Goal: Information Seeking & Learning: Learn about a topic

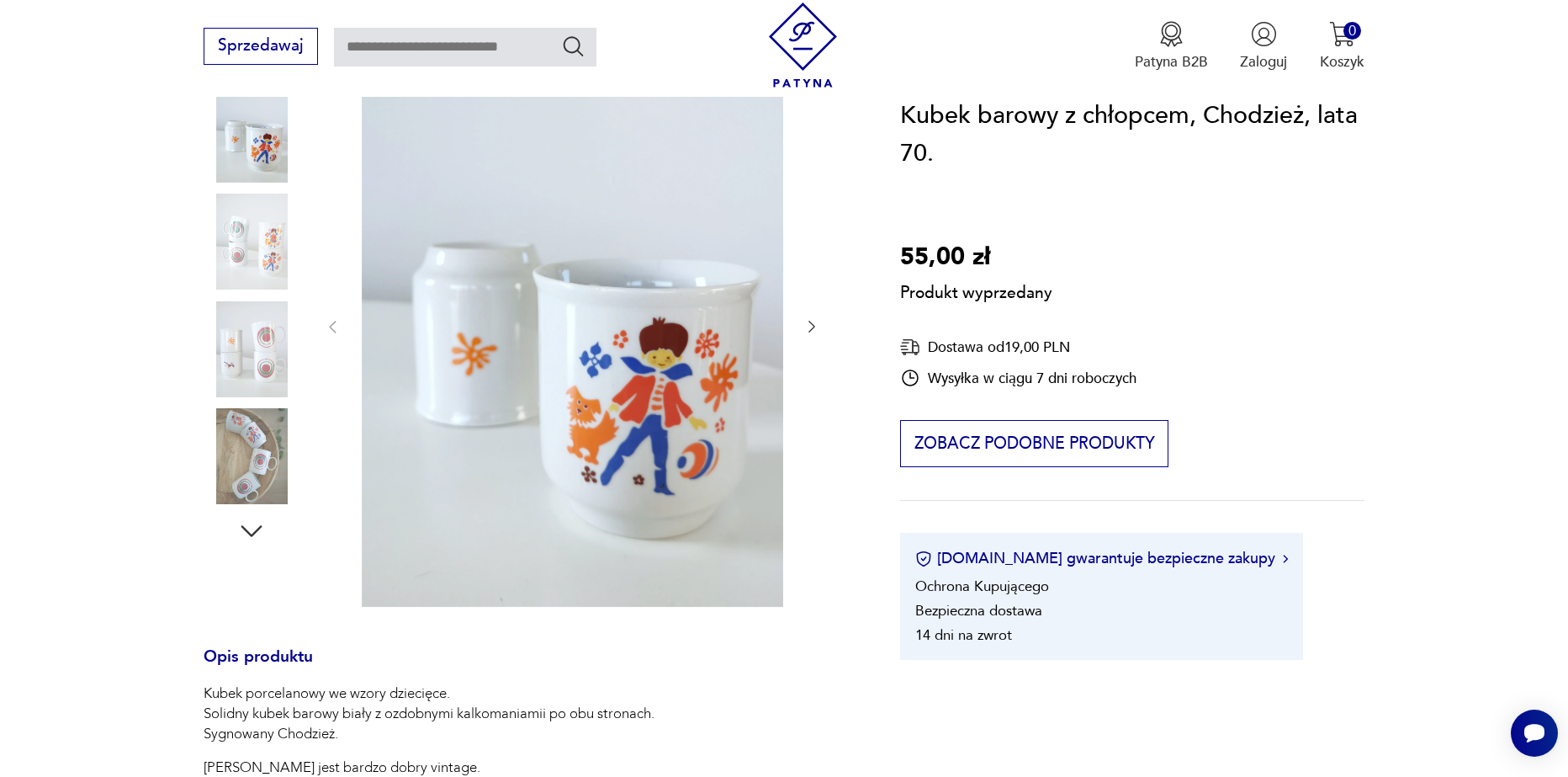
scroll to position [252, 0]
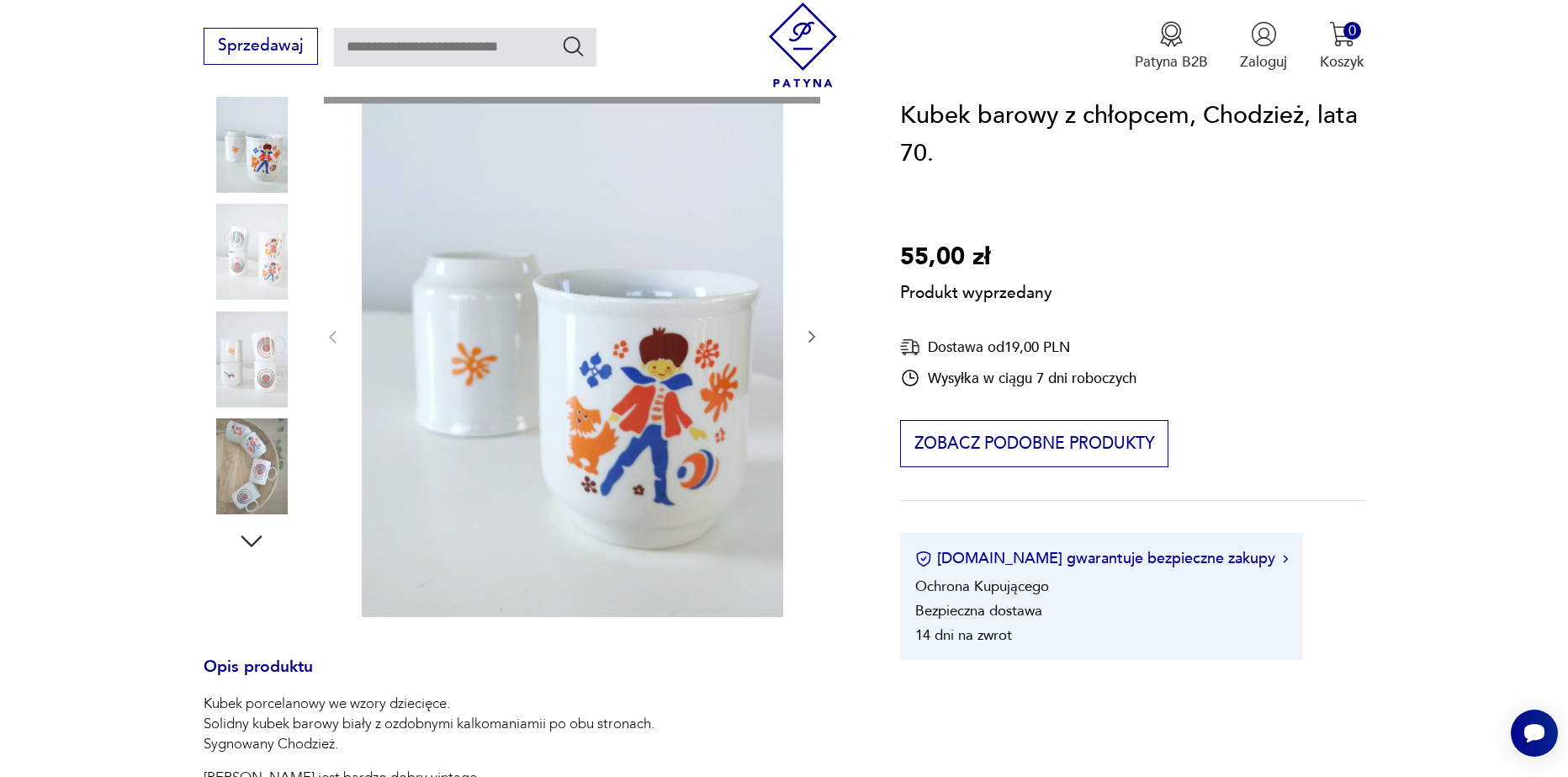
click at [803, 334] on div "Produkt wyprzedany Opis produktu Kubek porcelanowy we wzory dziecięce. Solidny …" at bounding box center [528, 687] width 648 height 1265
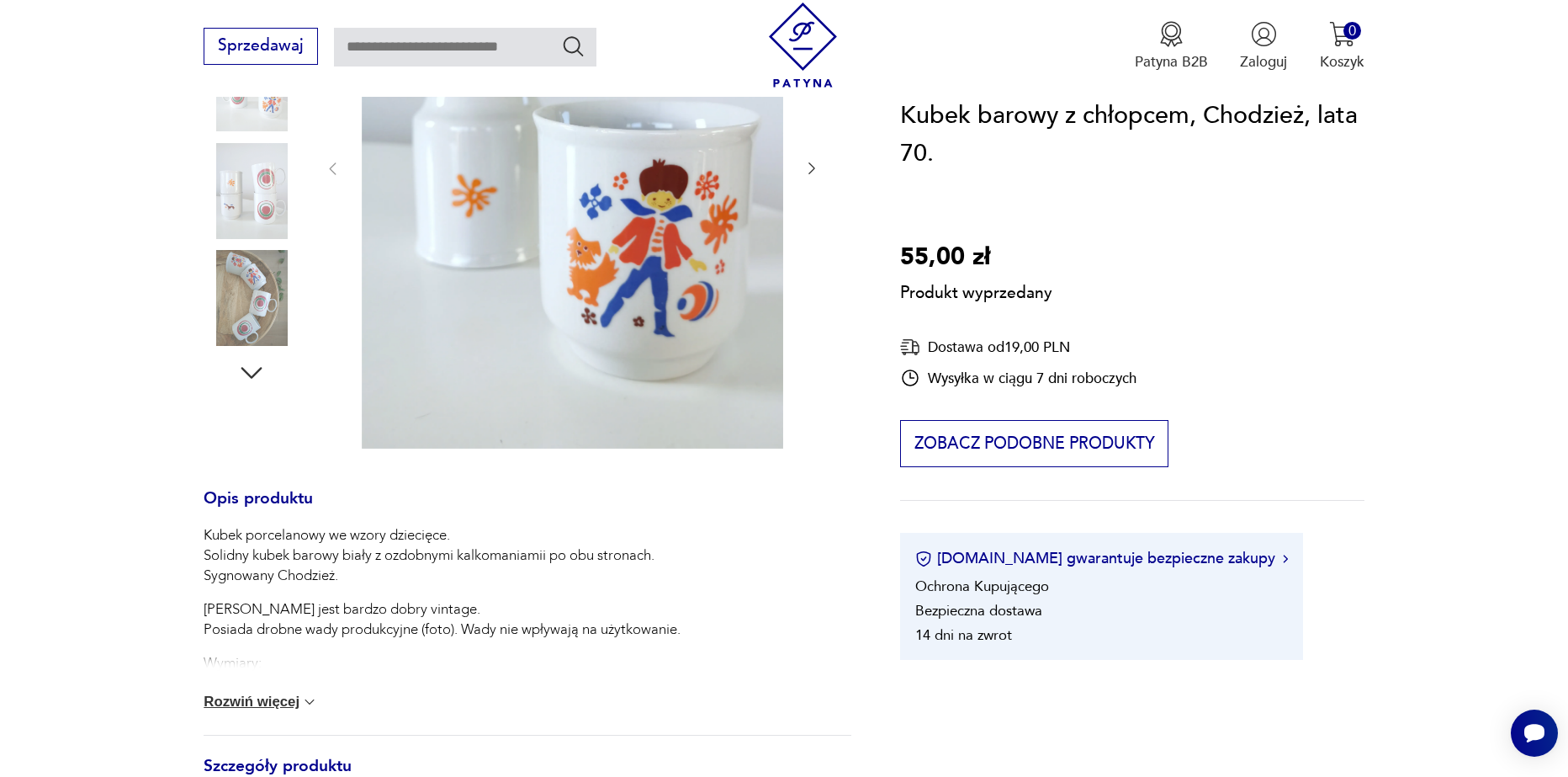
scroll to position [505, 0]
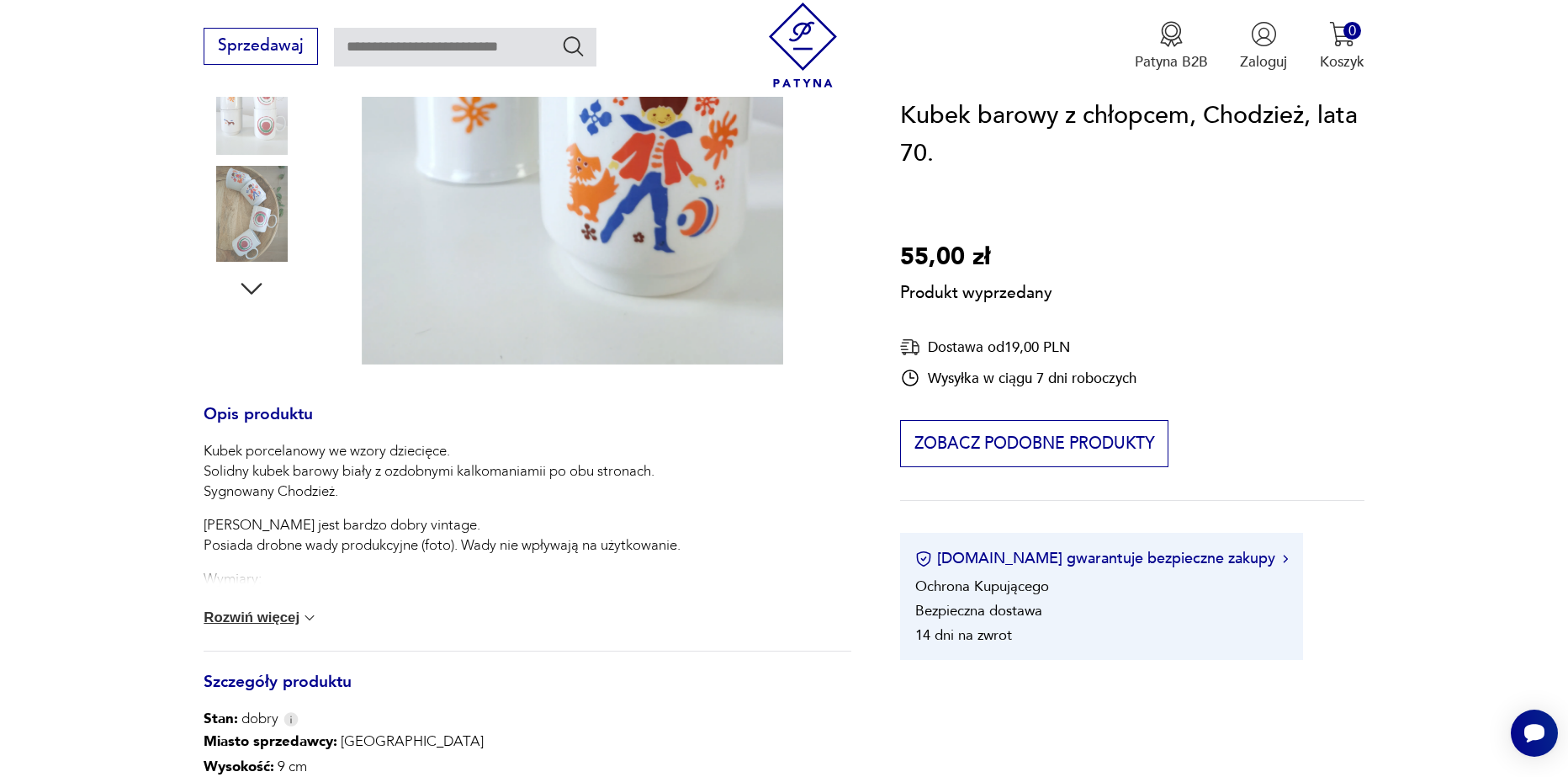
click at [210, 451] on p "Kubek porcelanowy we wzory dziecięce. Solidny kubek barowy biały z ozdobnymi ka…" at bounding box center [442, 472] width 477 height 61
drag, startPoint x: 204, startPoint y: 451, endPoint x: 462, endPoint y: 441, distance: 258.2
click at [462, 441] on p "Kubek porcelanowy we wzory dziecięce. Solidny kubek barowy biały z ozdobnymi ka…" at bounding box center [442, 472] width 477 height 61
copy p "Kubek porcelanowy we wzory dziecięce."
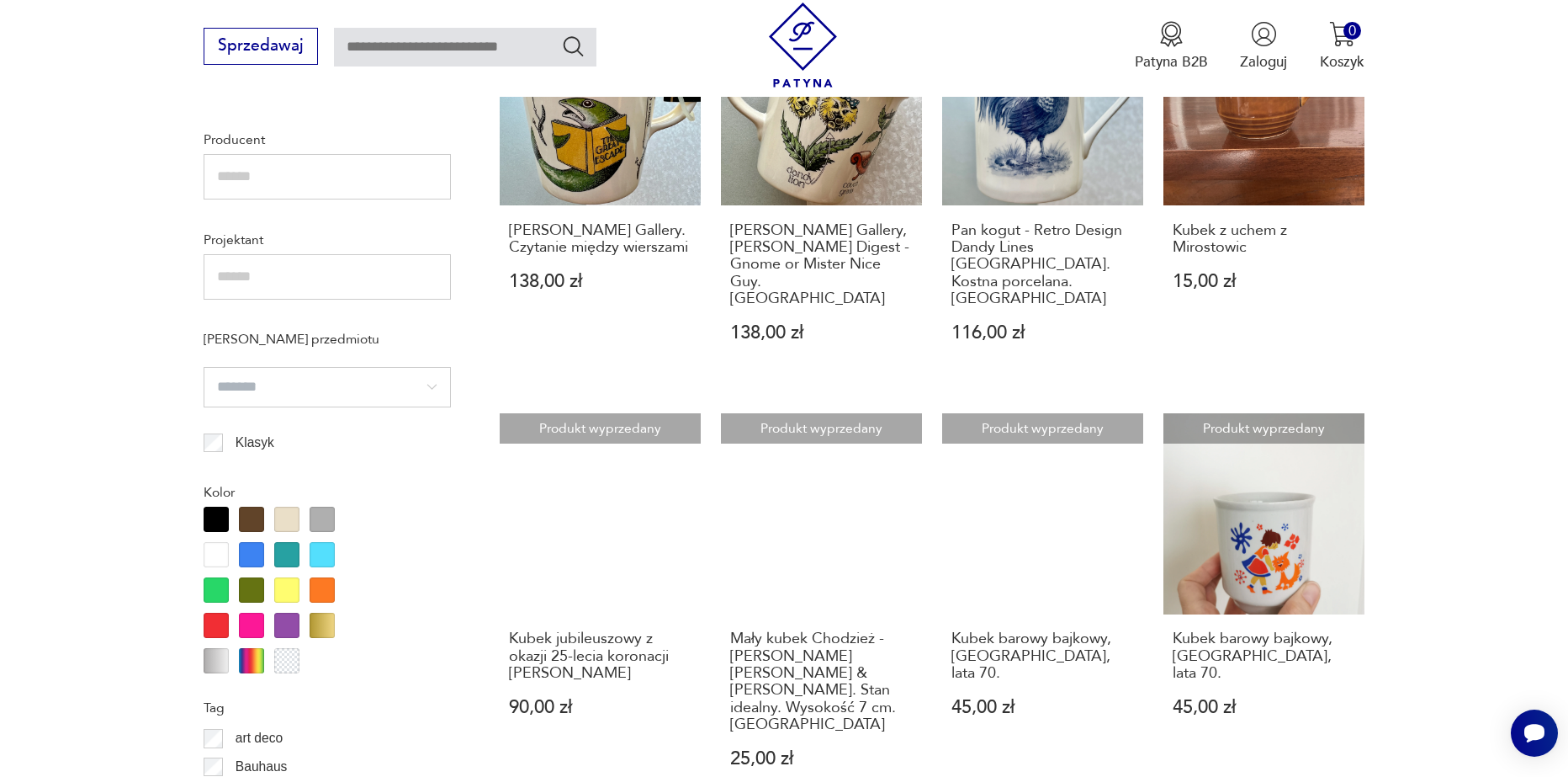
scroll to position [1317, 0]
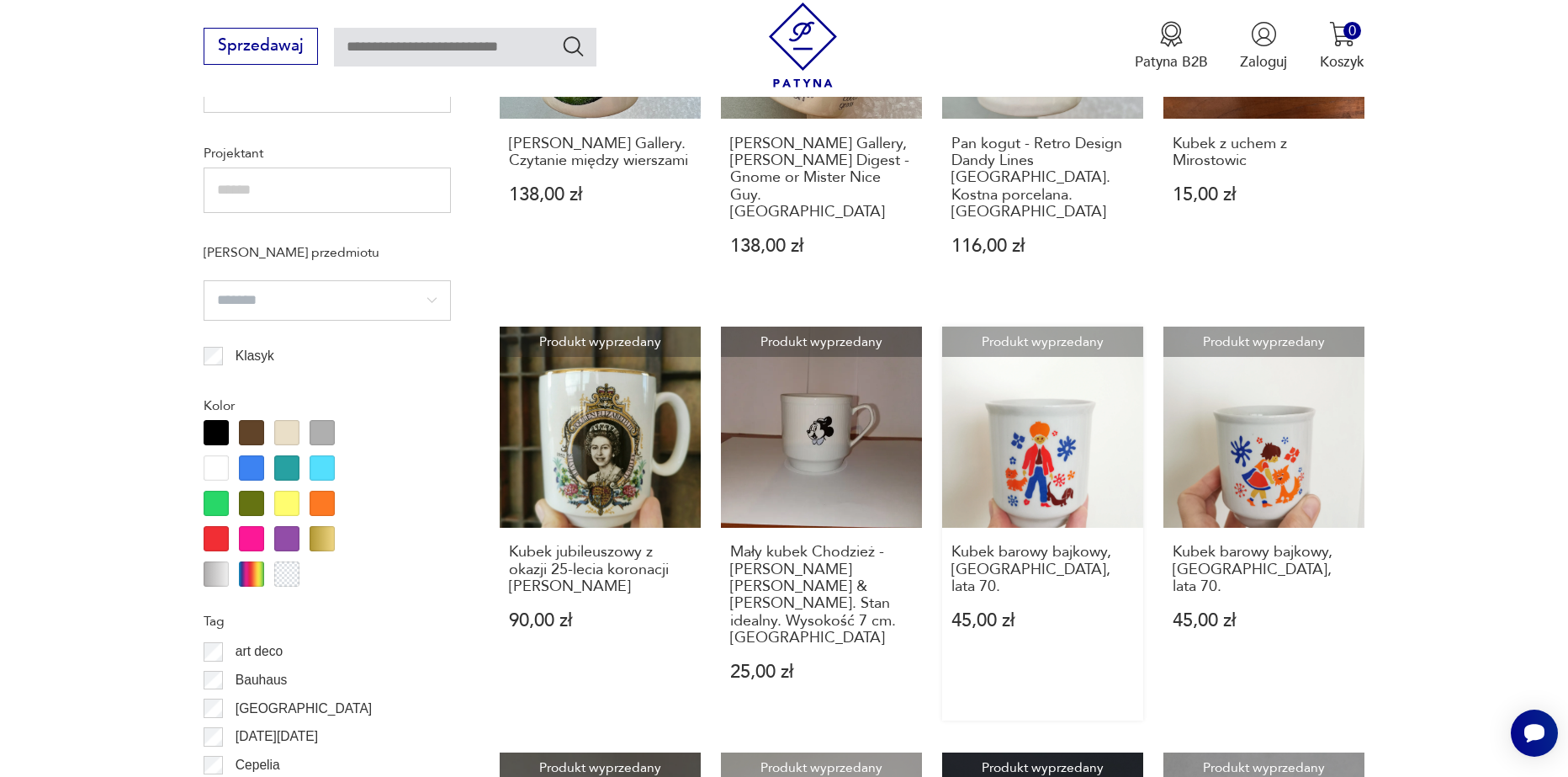
click at [1084, 397] on link "Produkt wyprzedany Kubek barowy bajkowy, [GEOGRAPHIC_DATA], lata 70. 45,00 zł" at bounding box center [1042, 523] width 201 height 393
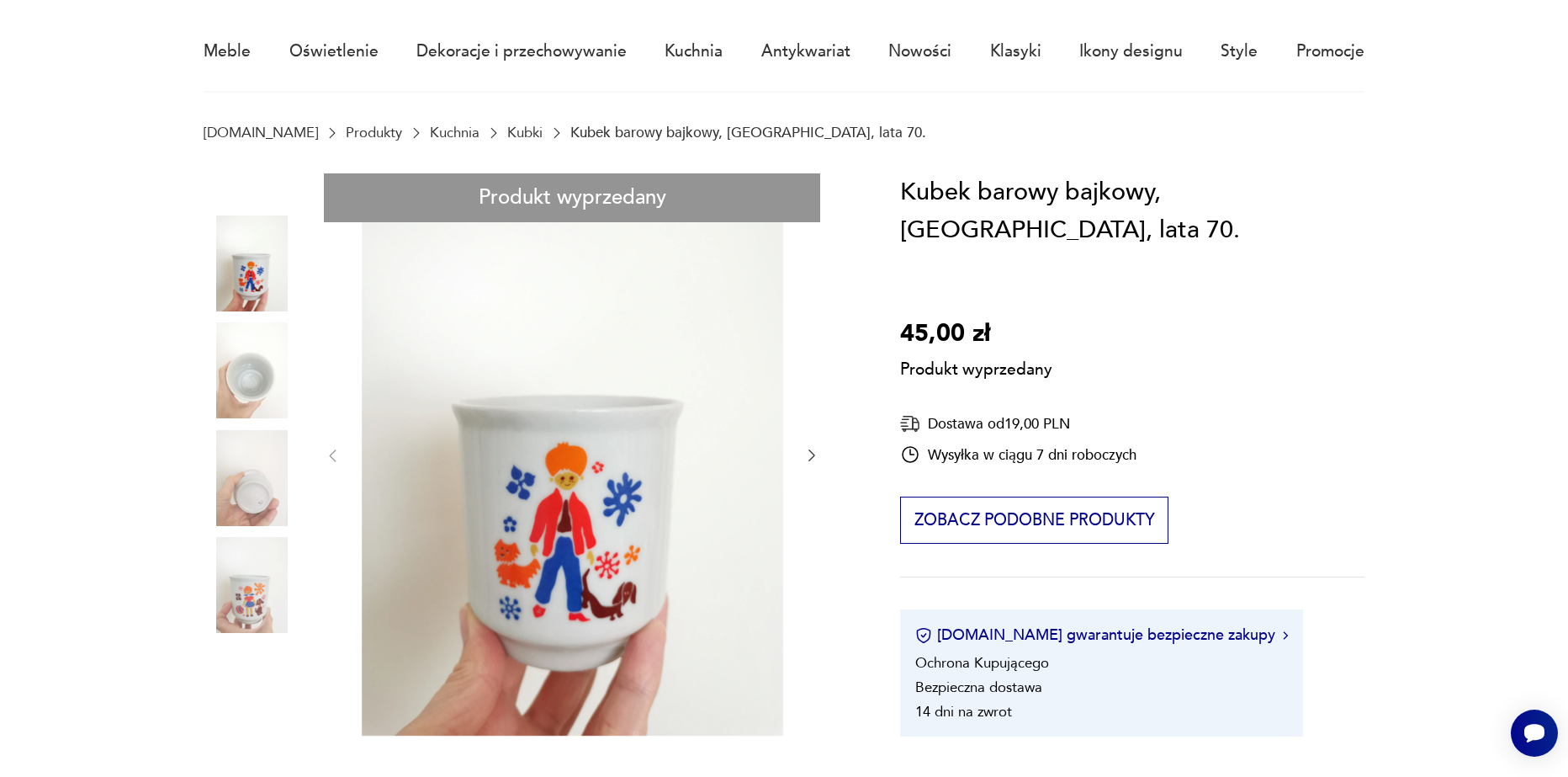
scroll to position [169, 0]
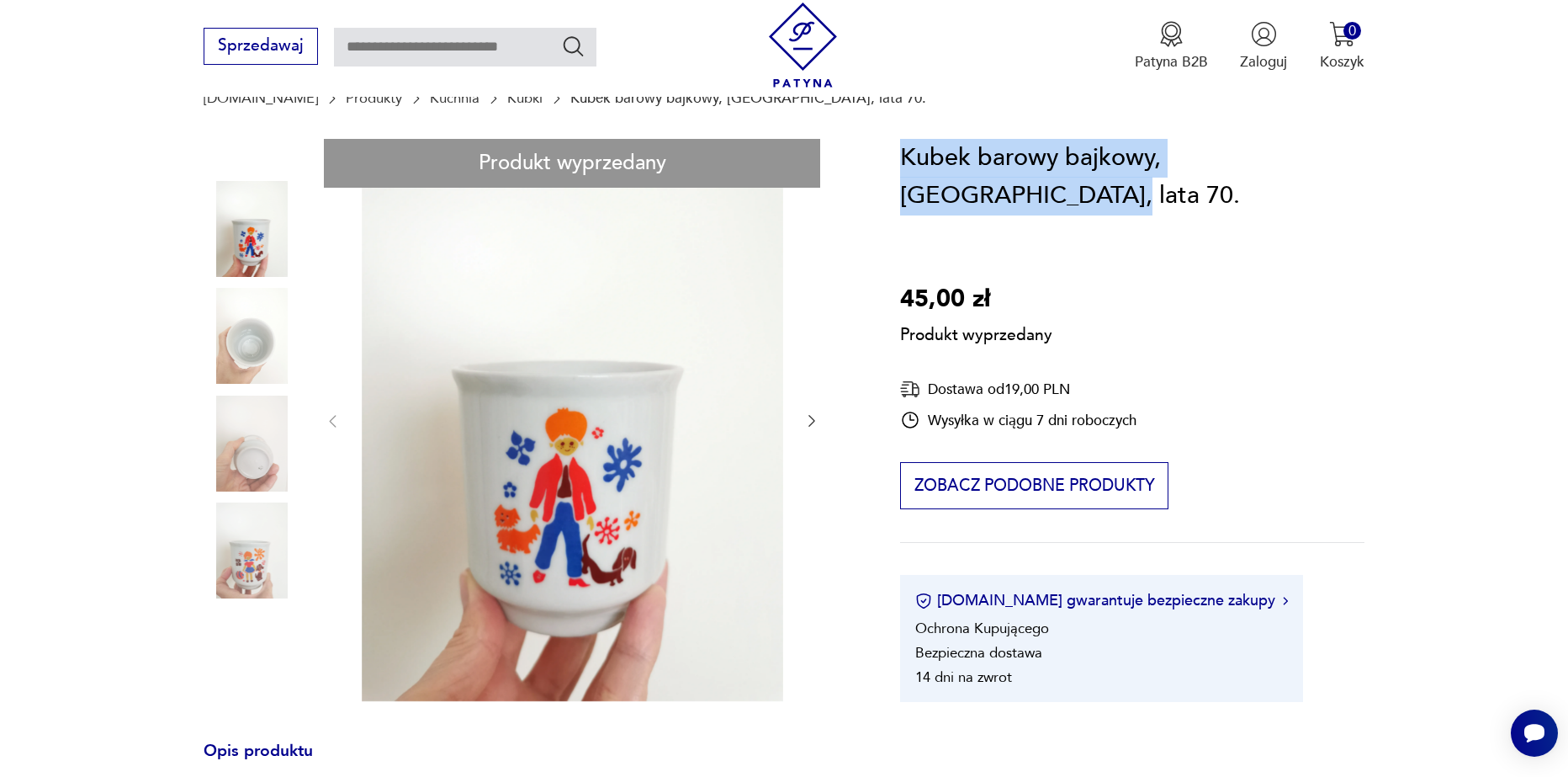
drag, startPoint x: 903, startPoint y: 157, endPoint x: 1392, endPoint y: 169, distance: 489.1
click at [1392, 169] on section "Produkt wyprzedany Opis produktu Kubek porcelanowy we wzory dziecięce. Solidny …" at bounding box center [784, 786] width 1568 height 1294
copy h1 "Kubek barowy bajkowy, [GEOGRAPHIC_DATA], lata 70."
